Goal: Information Seeking & Learning: Learn about a topic

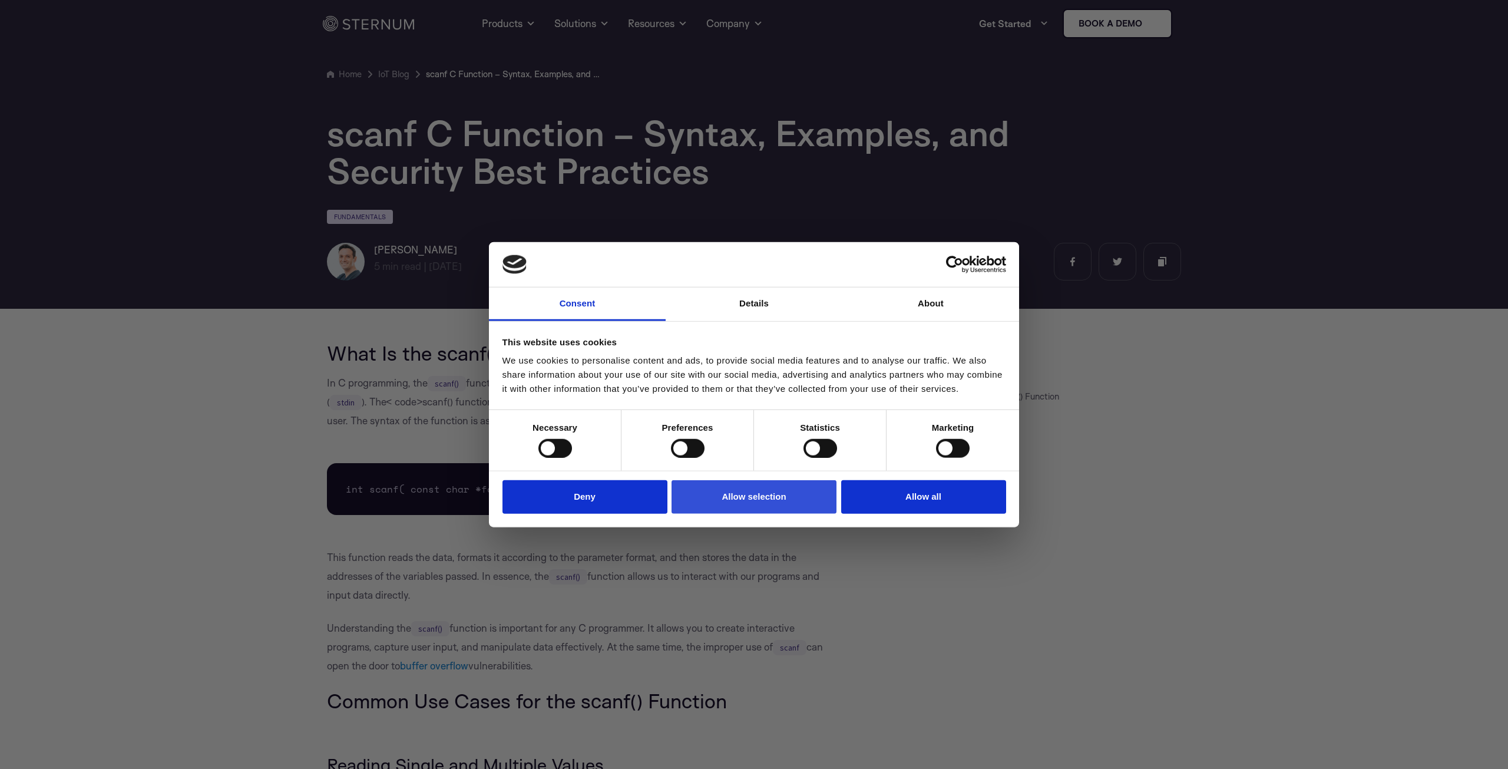
click at [726, 498] on button "Allow selection" at bounding box center [754, 497] width 165 height 34
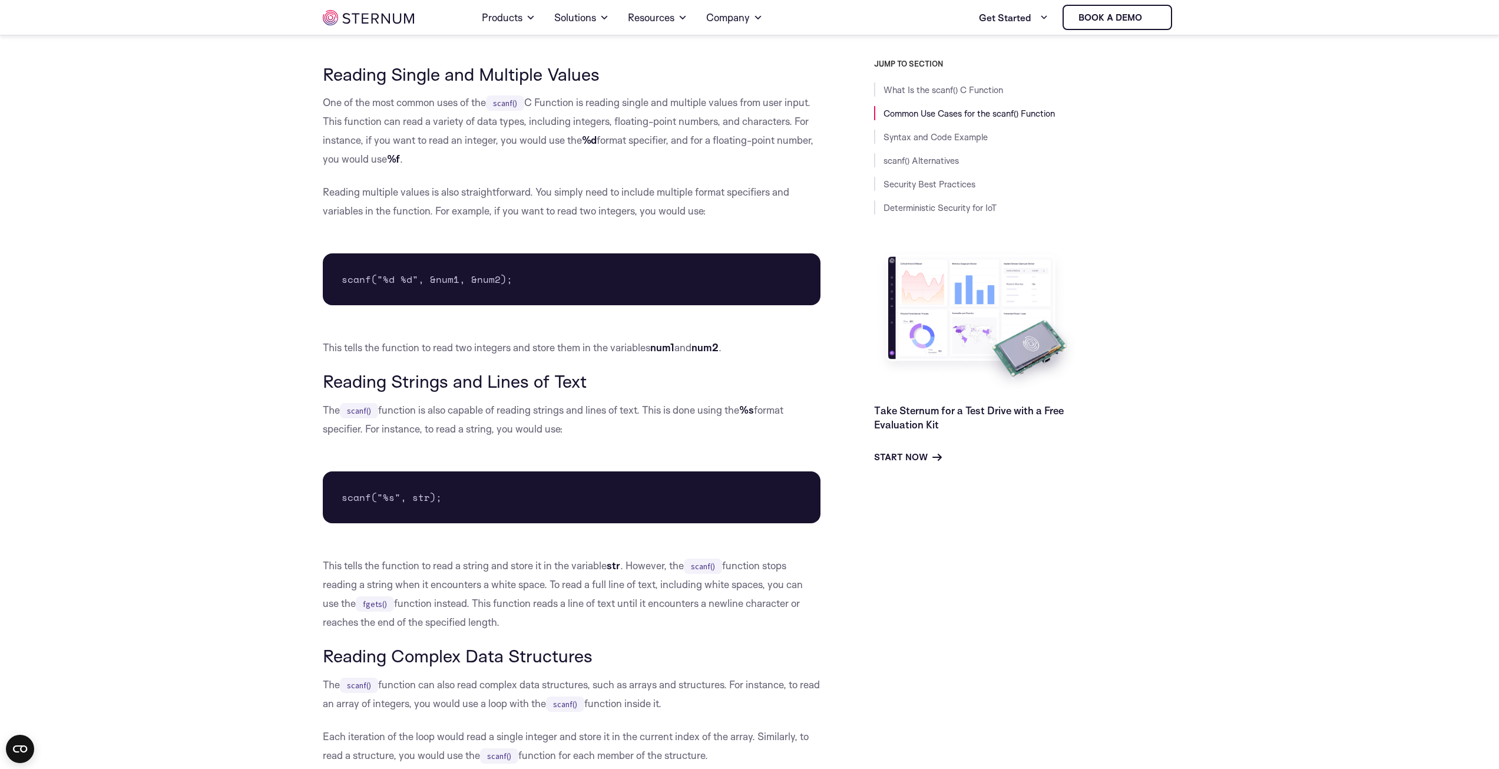
scroll to position [778, 0]
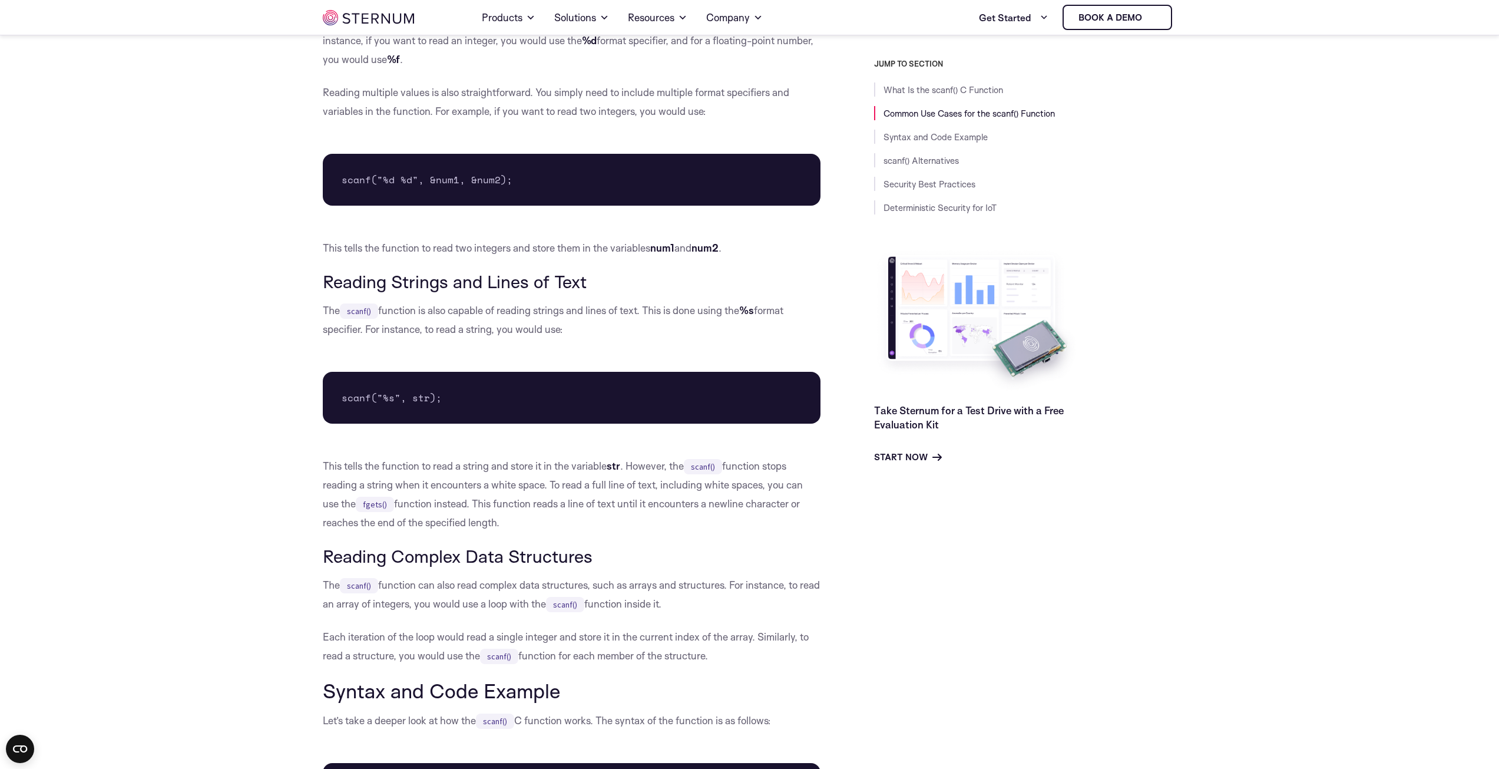
drag, startPoint x: 535, startPoint y: 504, endPoint x: 626, endPoint y: 505, distance: 90.1
click at [626, 505] on p "This tells the function to read a string and store it in the variable str . How…" at bounding box center [572, 494] width 498 height 75
drag, startPoint x: 692, startPoint y: 506, endPoint x: 818, endPoint y: 502, distance: 126.1
click at [818, 502] on p "This tells the function to read a string and store it in the variable str . How…" at bounding box center [572, 494] width 498 height 75
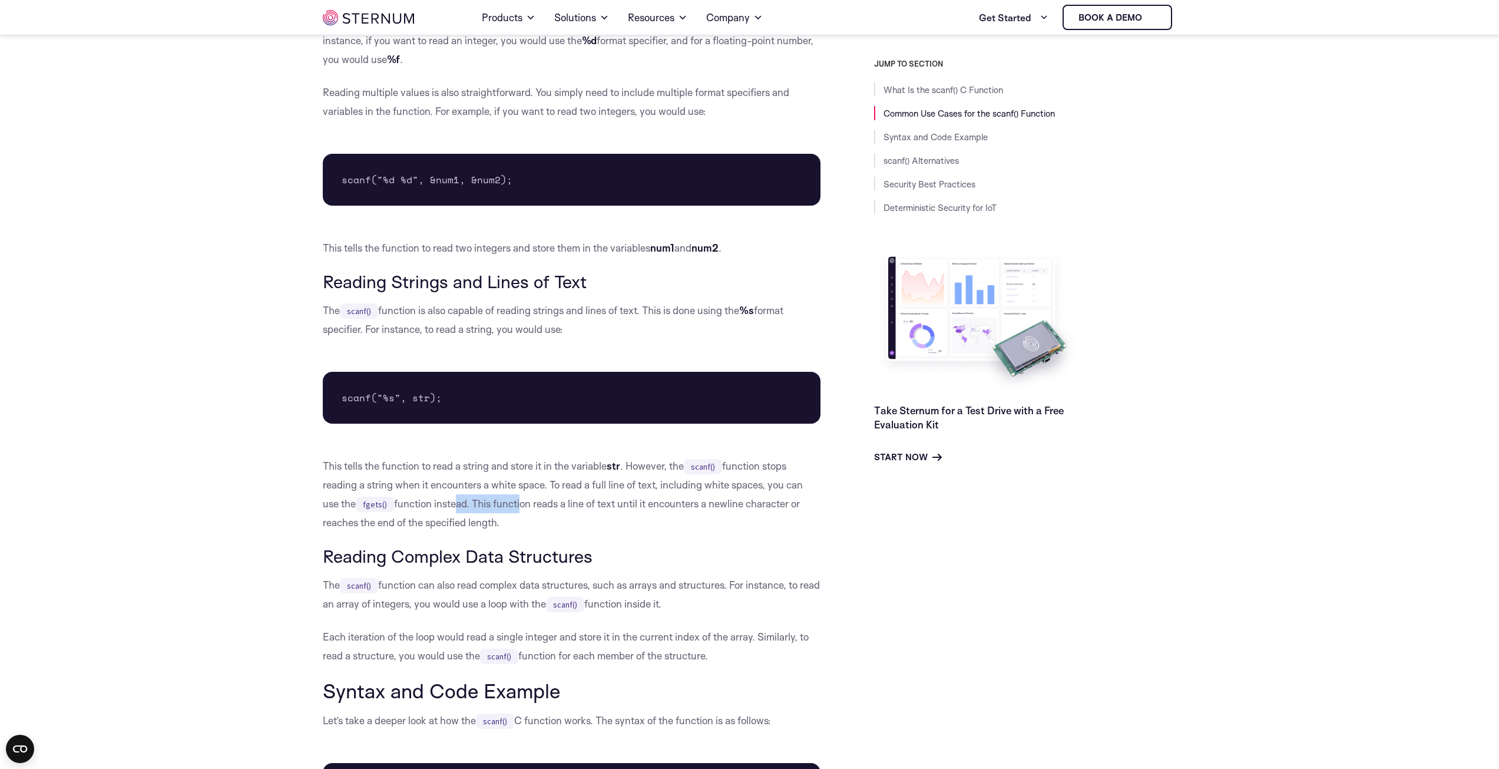
drag, startPoint x: 467, startPoint y: 511, endPoint x: 518, endPoint y: 511, distance: 51.8
click at [518, 511] on p "This tells the function to read a string and store it in the variable str . How…" at bounding box center [572, 494] width 498 height 75
drag, startPoint x: 504, startPoint y: 521, endPoint x: 415, endPoint y: 525, distance: 89.6
click at [415, 525] on p "This tells the function to read a string and store it in the variable str . How…" at bounding box center [572, 494] width 498 height 75
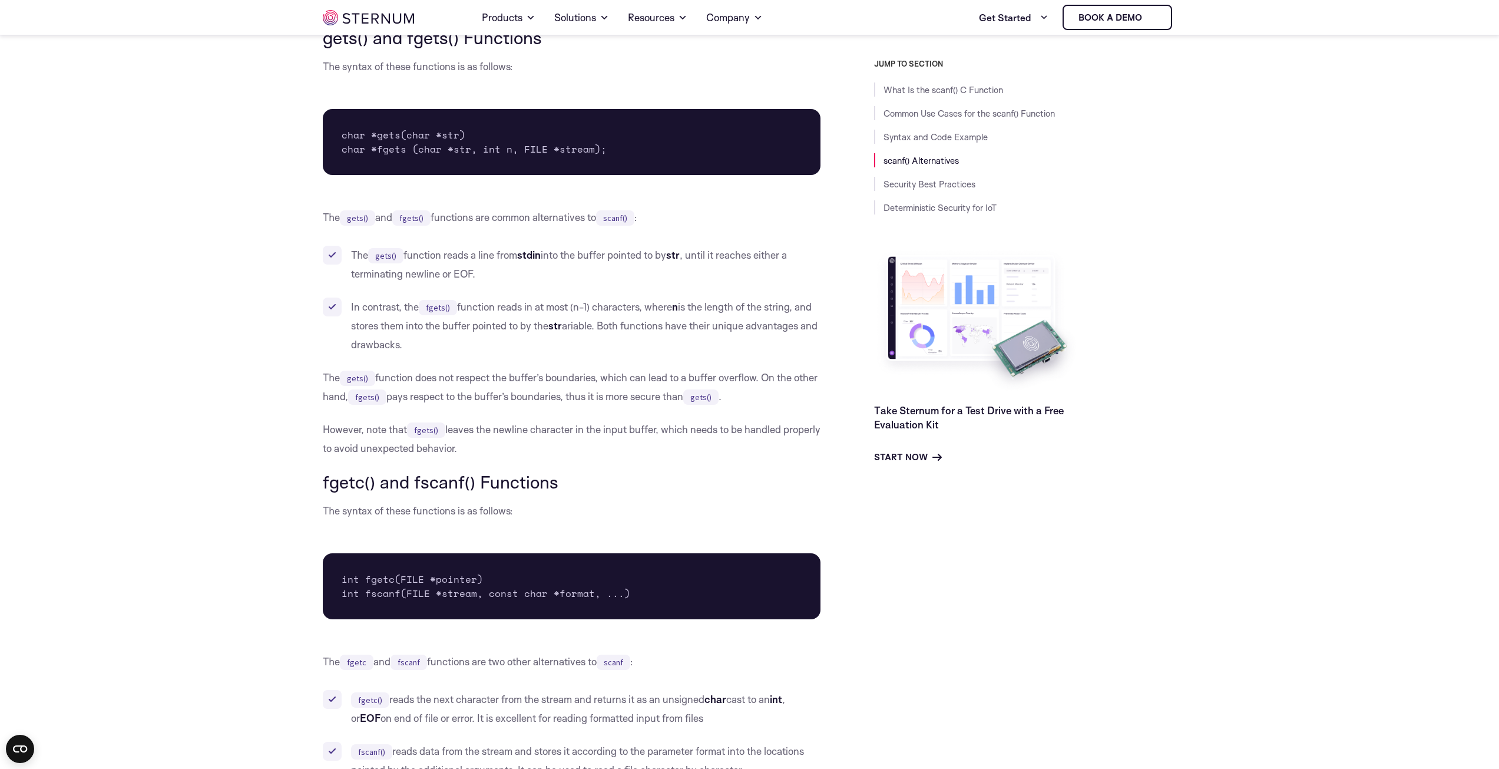
scroll to position [2035, 0]
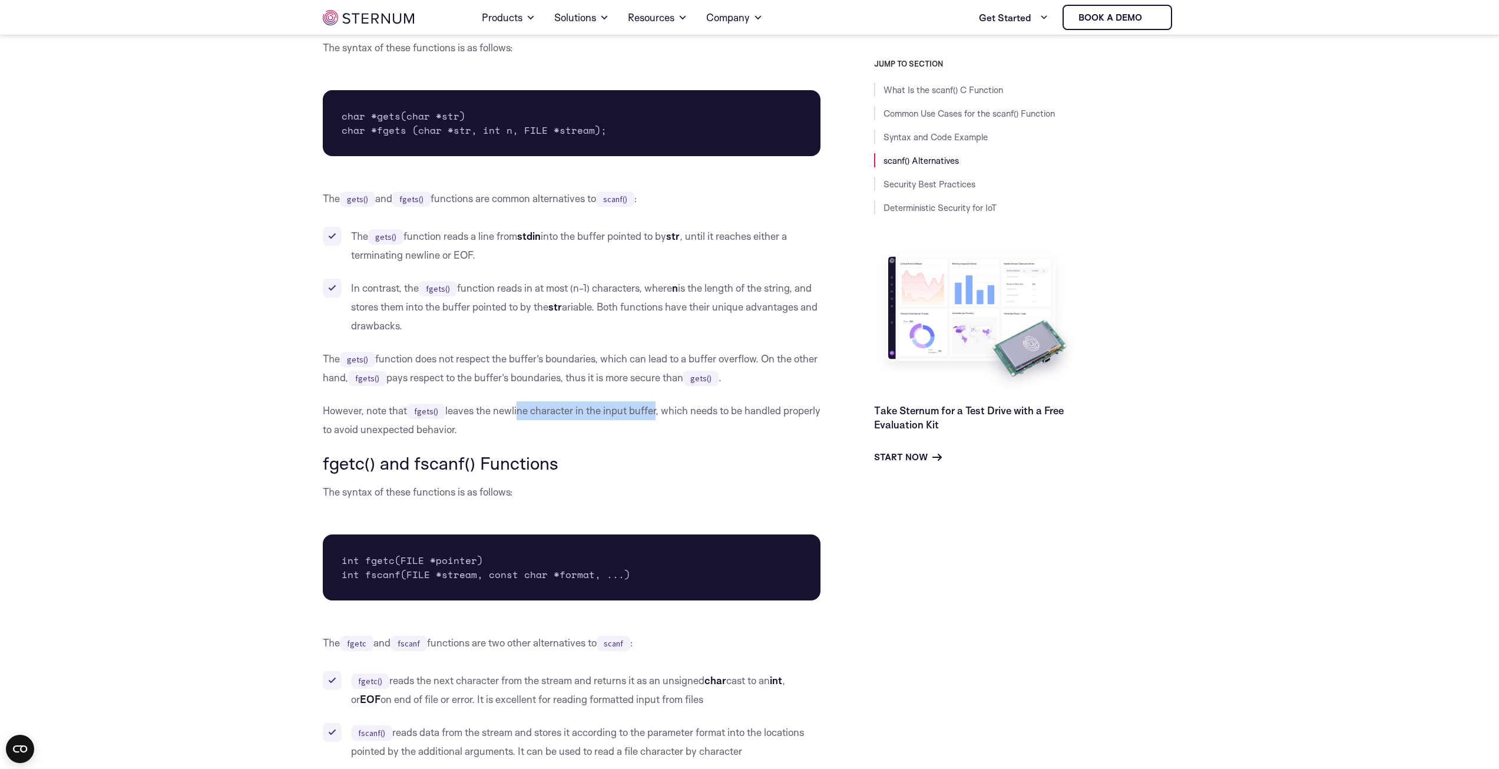
drag, startPoint x: 535, startPoint y: 409, endPoint x: 653, endPoint y: 408, distance: 117.8
click at [653, 408] on p "However, note that fgets() leaves the newline character in the input buffer, wh…" at bounding box center [572, 420] width 498 height 38
click at [693, 409] on p "However, note that fgets() leaves the newline character in the input buffer, wh…" at bounding box center [572, 420] width 498 height 38
drag, startPoint x: 407, startPoint y: 356, endPoint x: 605, endPoint y: 343, distance: 198.3
click at [605, 343] on div "What Is the scanf() C Function In C programming, the scanf() function is used t…" at bounding box center [572, 293] width 498 height 4007
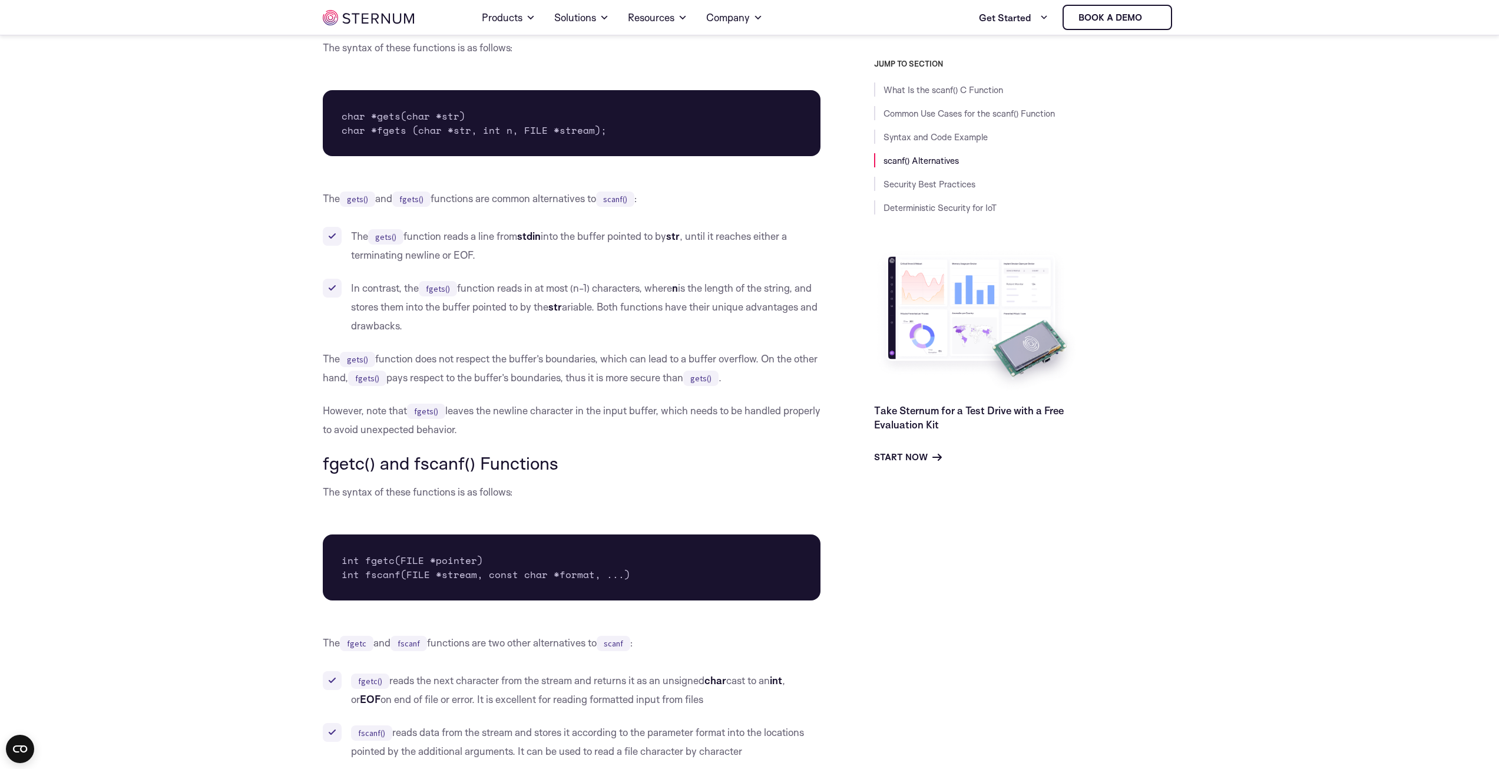
click at [632, 356] on p "The gets() function does not respect the buffer’s boundaries, which can lead to…" at bounding box center [572, 368] width 498 height 38
drag, startPoint x: 525, startPoint y: 375, endPoint x: 595, endPoint y: 375, distance: 70.1
click at [595, 375] on p "The gets() function does not respect the buffer’s boundaries, which can lead to…" at bounding box center [572, 368] width 498 height 38
drag, startPoint x: 564, startPoint y: 284, endPoint x: 606, endPoint y: 284, distance: 41.2
click at [606, 284] on li "In contrast, the fgets() function reads in at most (n-1) characters, where n is…" at bounding box center [572, 307] width 498 height 57
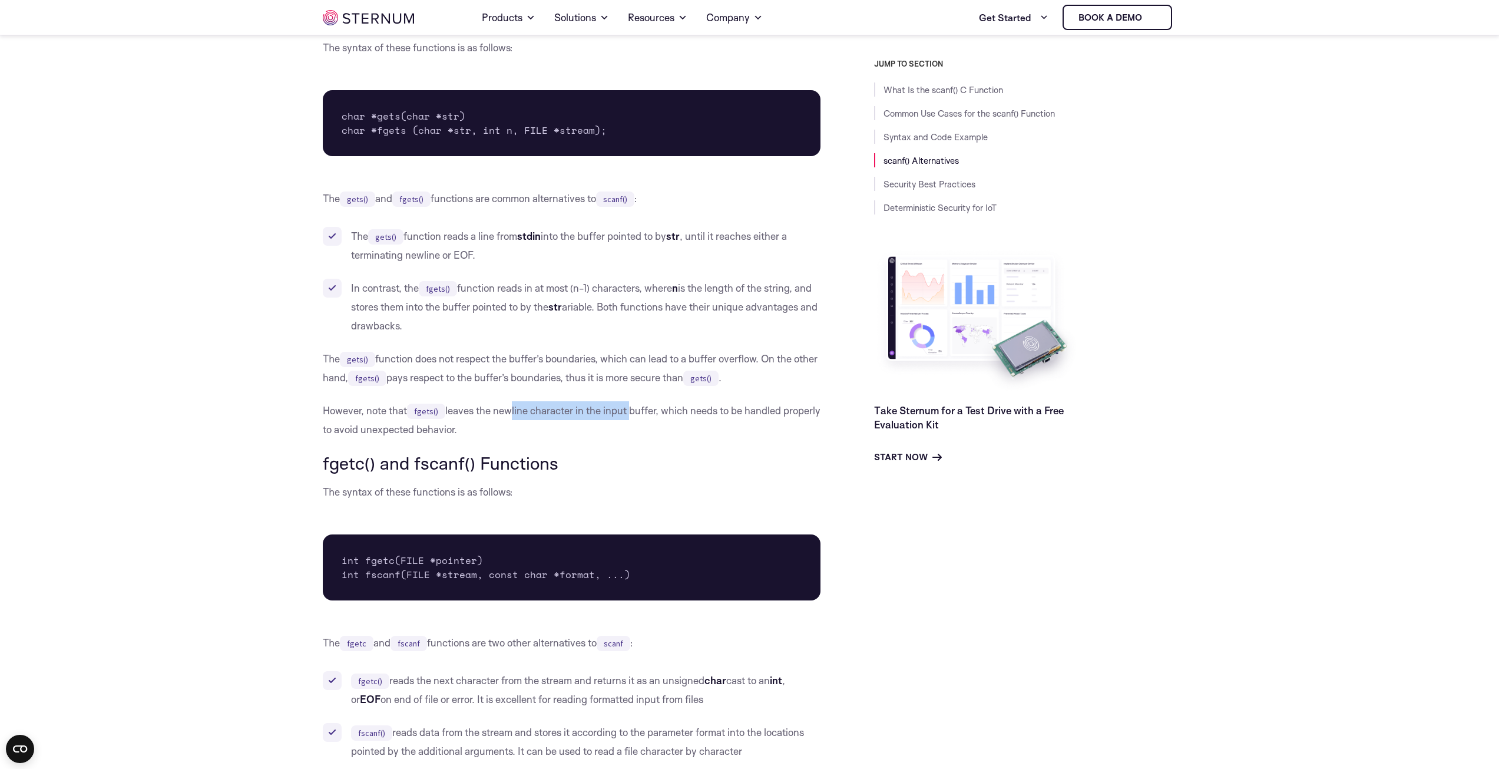
drag, startPoint x: 508, startPoint y: 408, endPoint x: 627, endPoint y: 412, distance: 118.5
click at [627, 412] on p "However, note that fgets() leaves the newline character in the input buffer, wh…" at bounding box center [572, 420] width 498 height 38
drag, startPoint x: 646, startPoint y: 408, endPoint x: 678, endPoint y: 411, distance: 32.5
click at [678, 411] on p "However, note that fgets() leaves the newline character in the input buffer, wh…" at bounding box center [572, 420] width 498 height 38
drag, startPoint x: 431, startPoint y: 427, endPoint x: 516, endPoint y: 427, distance: 84.8
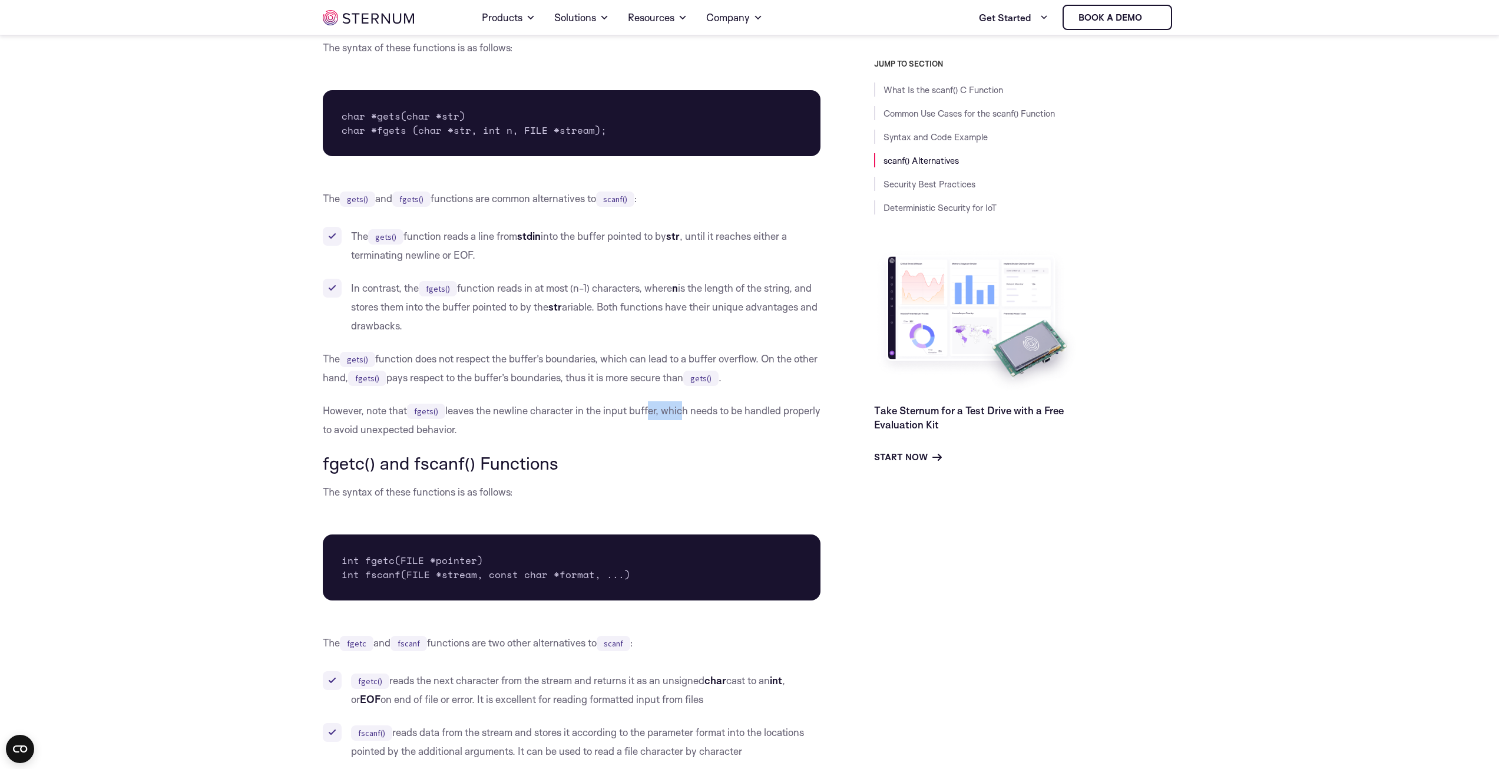
click at [516, 427] on p "However, note that fgets() leaves the newline character in the input buffer, wh…" at bounding box center [572, 420] width 498 height 38
click at [521, 425] on p "However, note that fgets() leaves the newline character in the input buffer, wh…" at bounding box center [572, 420] width 498 height 38
click at [204, 522] on body "Consent Details [#IABV2SETTINGS#] About This website uses cookies We use cookie…" at bounding box center [749, 449] width 1499 height 4968
